Goal: Transaction & Acquisition: Purchase product/service

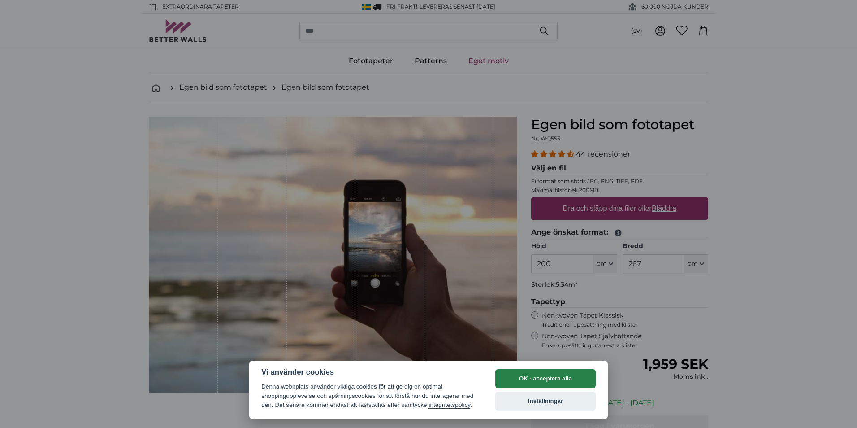
click at [542, 373] on button "OK - acceptera alla" at bounding box center [545, 378] width 100 height 19
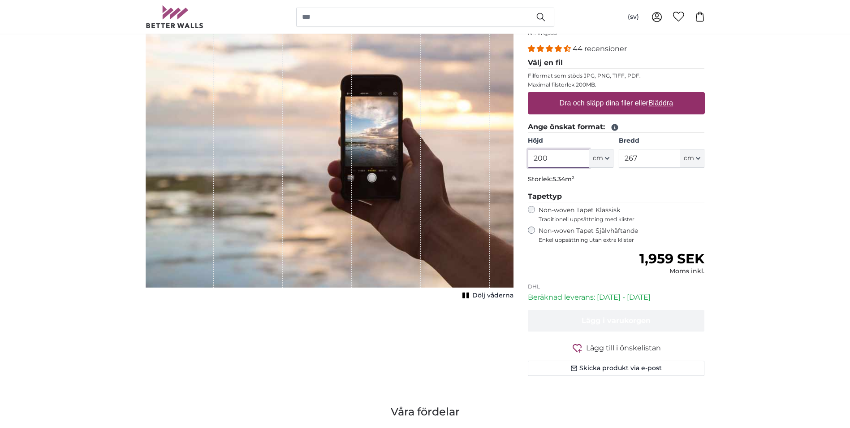
scroll to position [90, 0]
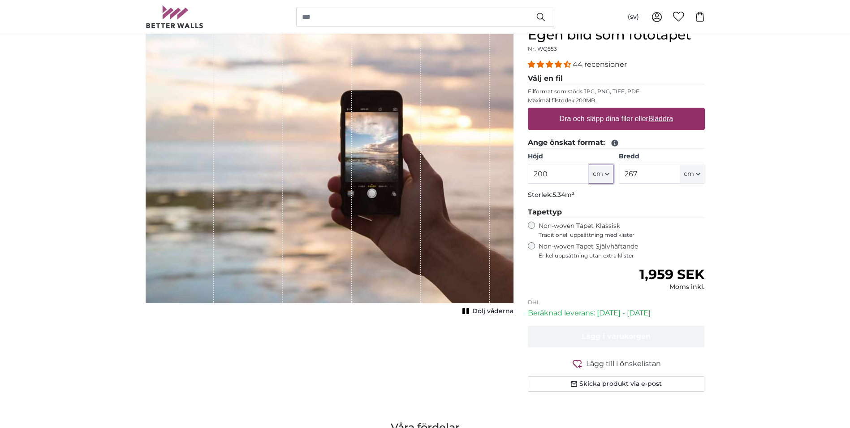
click at [604, 175] on button "cm" at bounding box center [601, 174] width 24 height 19
click at [557, 173] on input "200" at bounding box center [558, 174] width 61 height 19
drag, startPoint x: 557, startPoint y: 173, endPoint x: 540, endPoint y: 173, distance: 17.0
click at [540, 173] on input "200" at bounding box center [558, 174] width 61 height 19
type input "240"
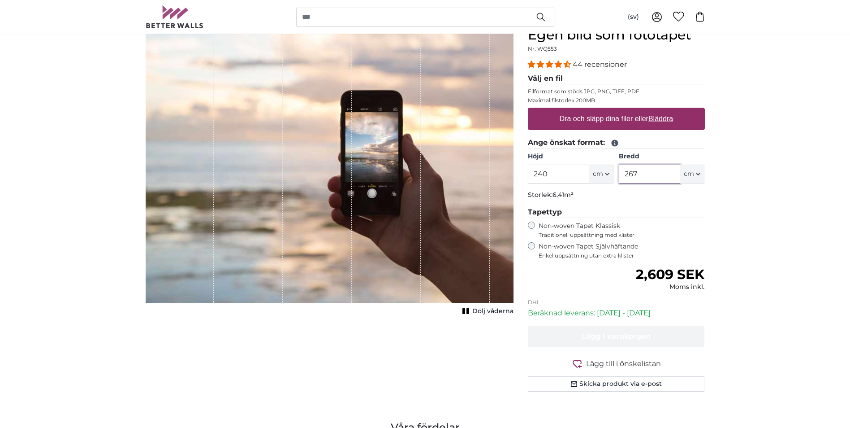
drag, startPoint x: 642, startPoint y: 172, endPoint x: 624, endPoint y: 172, distance: 18.8
click at [624, 172] on input "267" at bounding box center [649, 174] width 61 height 19
type input "350"
click at [673, 208] on legend "Tapettyp" at bounding box center [616, 212] width 177 height 11
